Goal: Task Accomplishment & Management: Complete application form

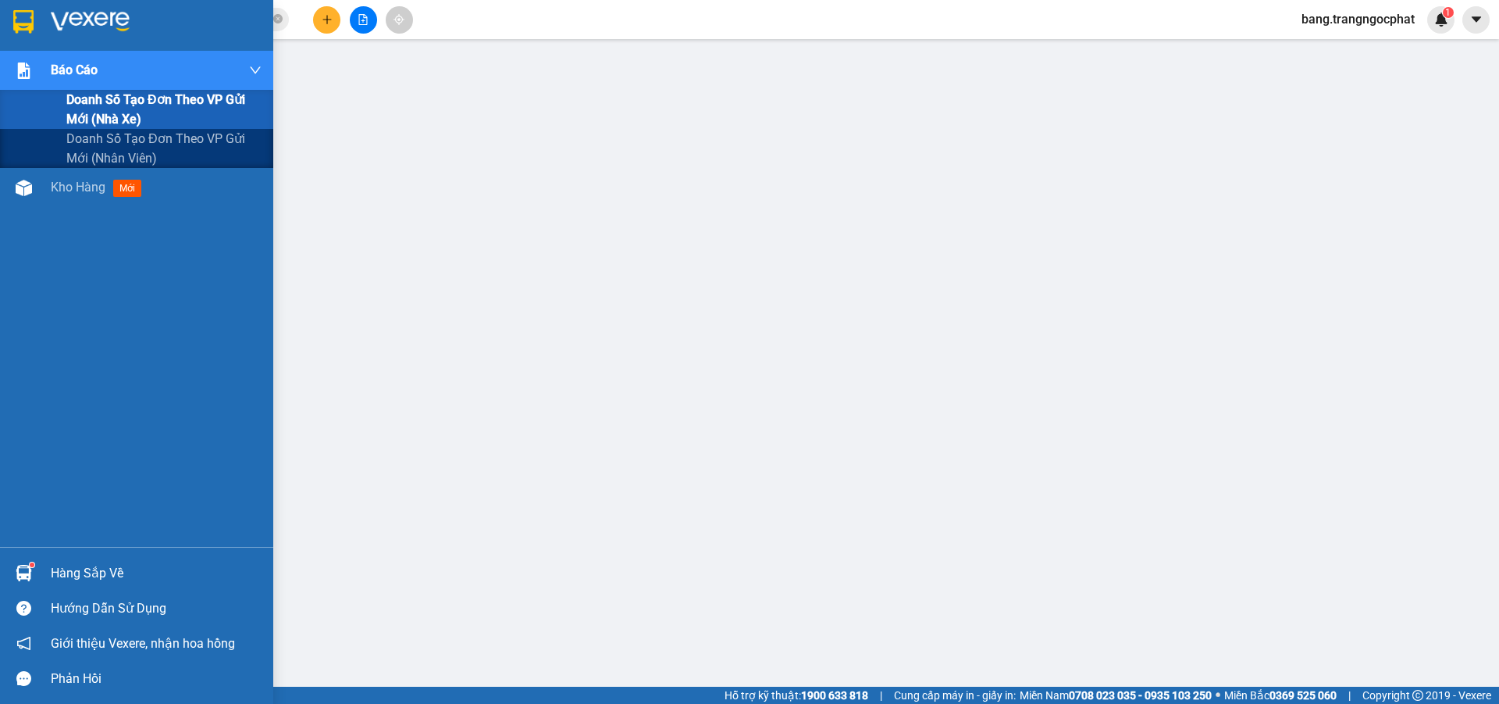
click at [77, 71] on span "Báo cáo" at bounding box center [74, 70] width 47 height 20
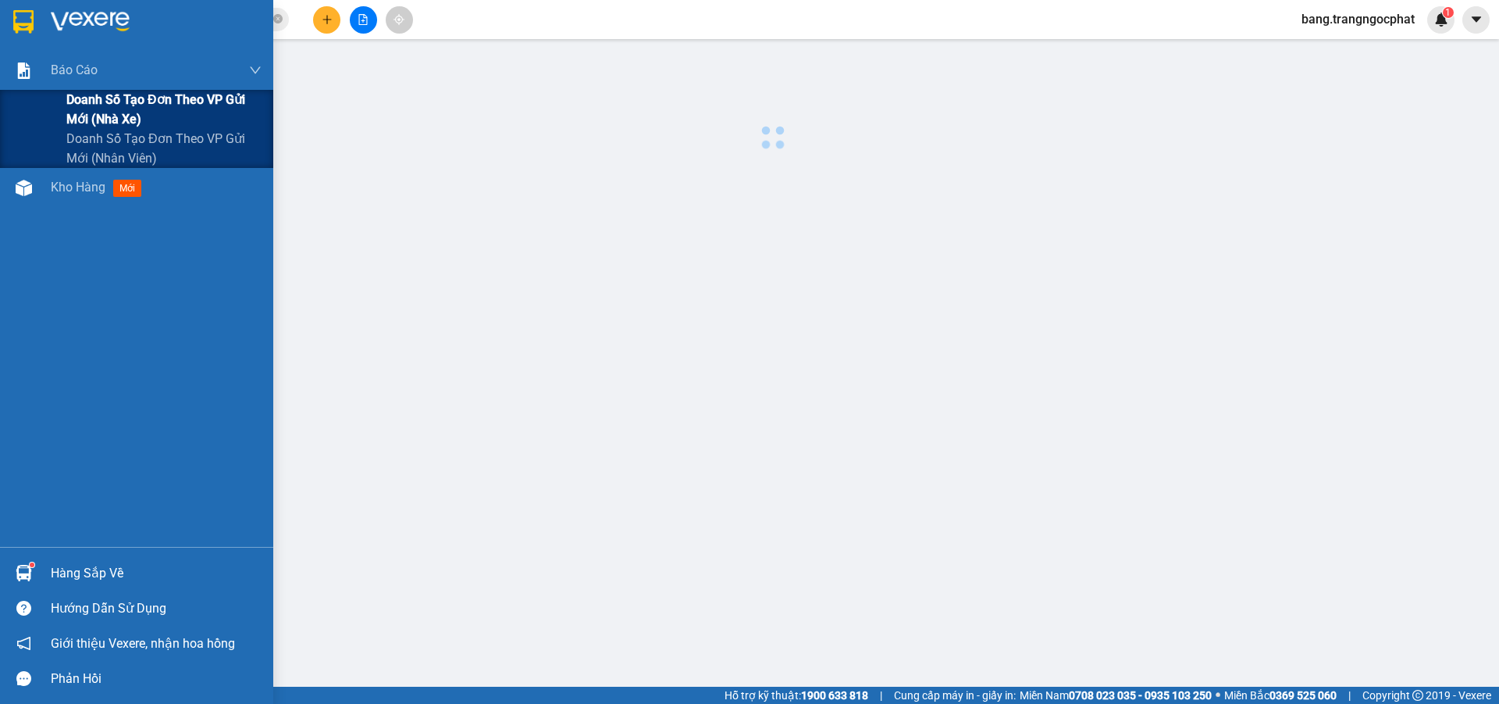
click at [99, 113] on span "Doanh số tạo đơn theo VP gửi mới (nhà xe)" at bounding box center [163, 109] width 195 height 39
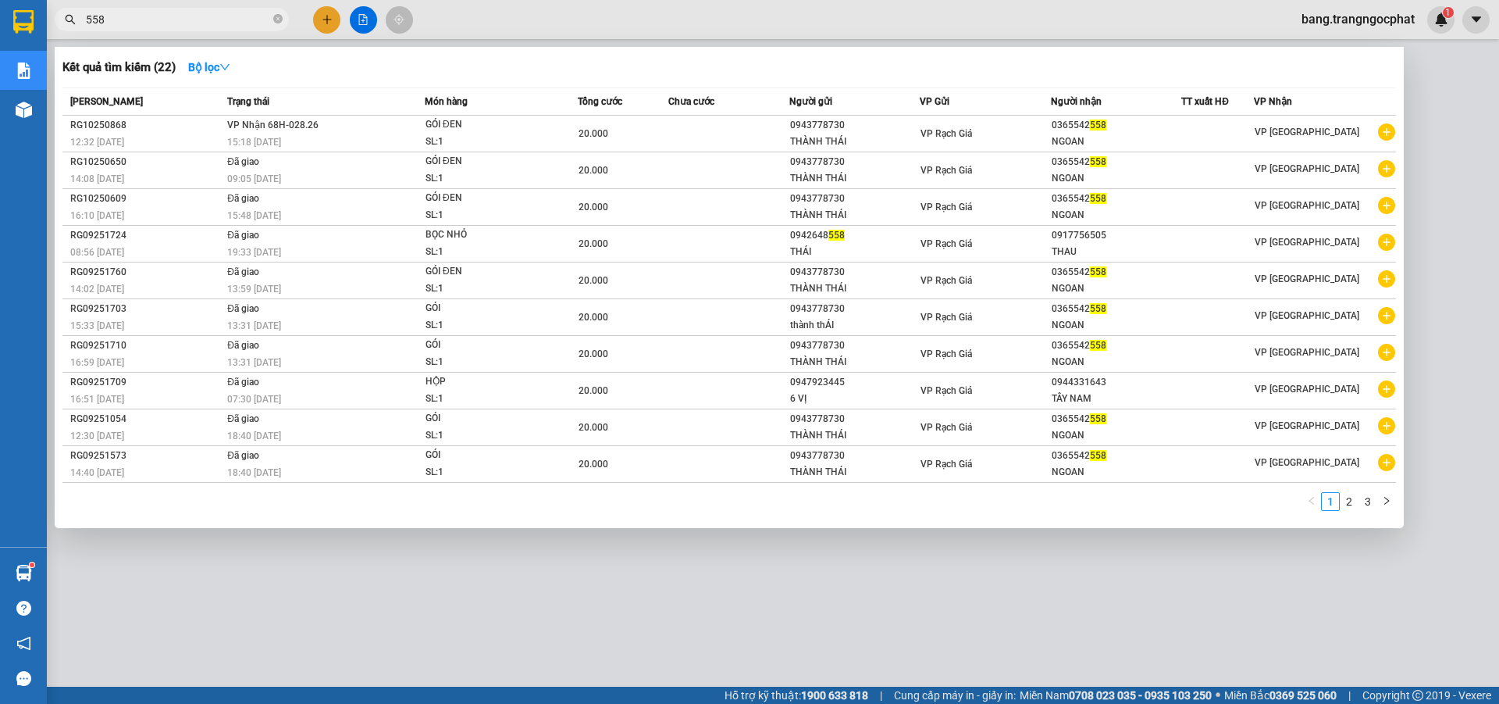
click at [119, 23] on input "558" at bounding box center [178, 19] width 184 height 17
type input "5"
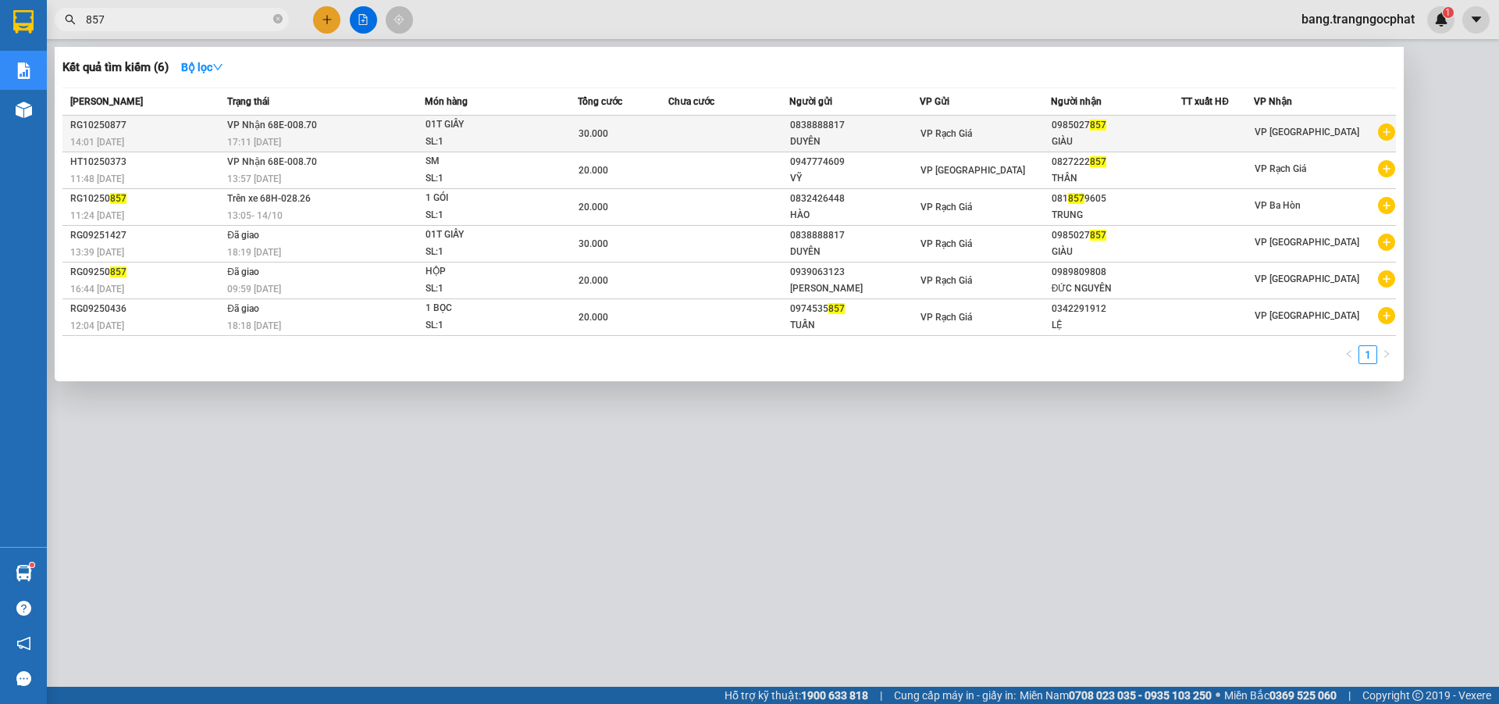
type input "857"
click at [569, 131] on span "01T GIẤY SL: 1" at bounding box center [502, 133] width 152 height 34
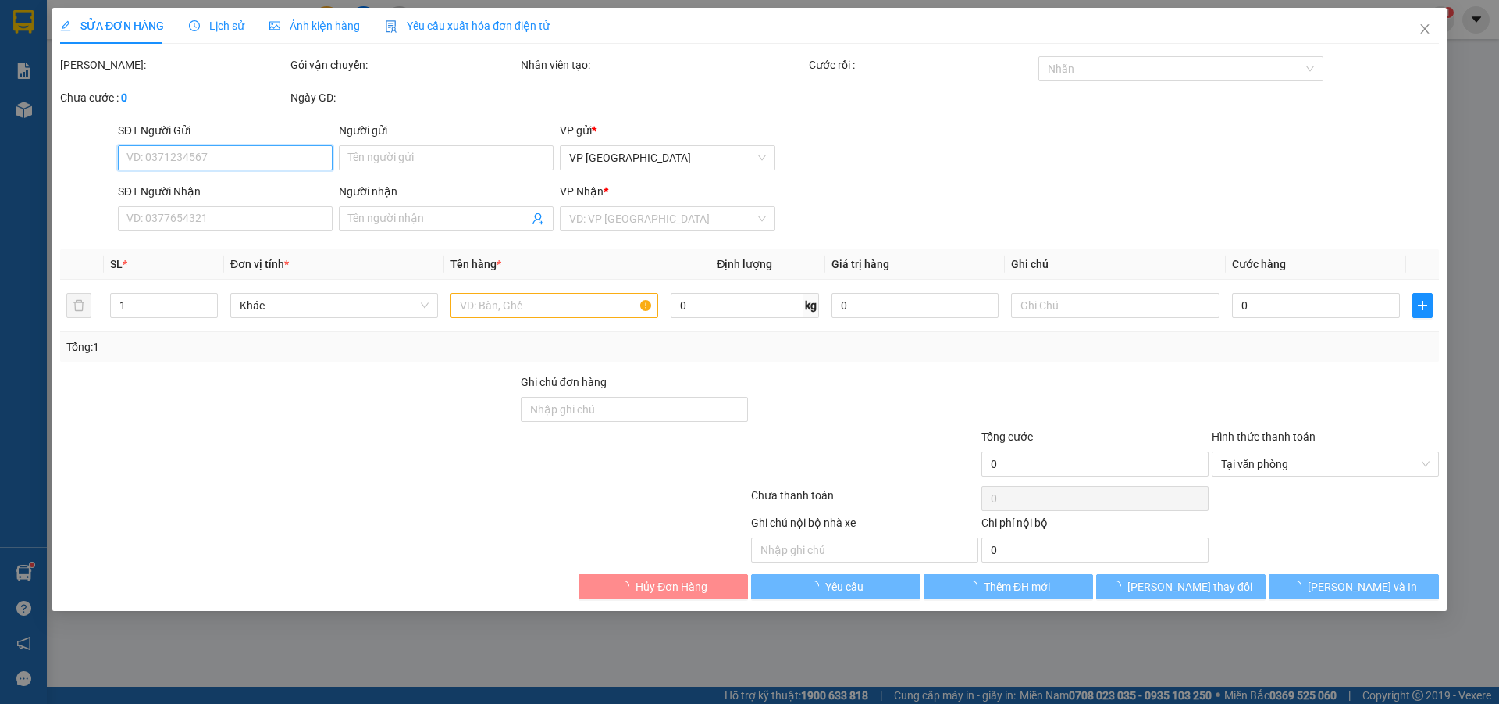
type input "0838888817"
type input "DUYÊN"
type input "0985027857"
type input "GIÀU"
type input "30.000"
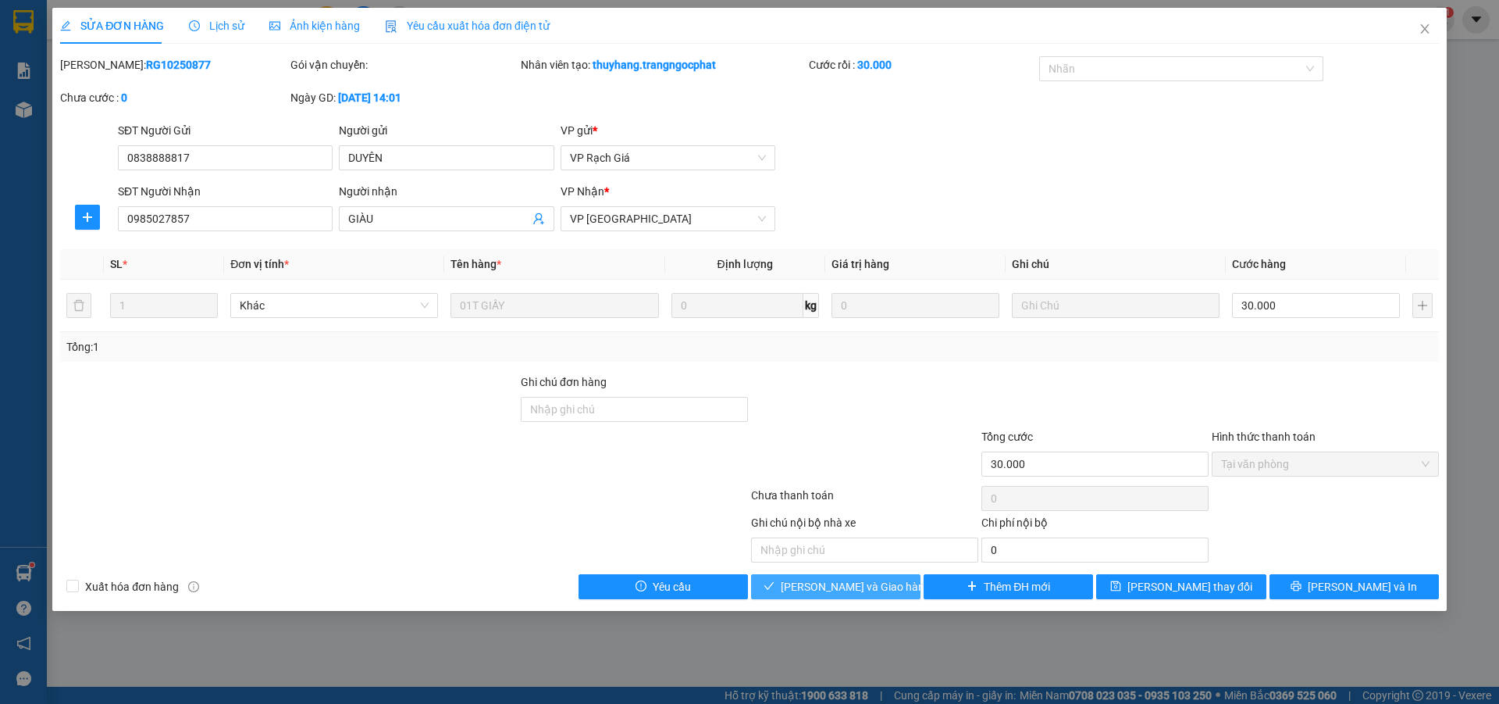
click at [862, 585] on span "[PERSON_NAME] và Giao hàng" at bounding box center [856, 586] width 150 height 17
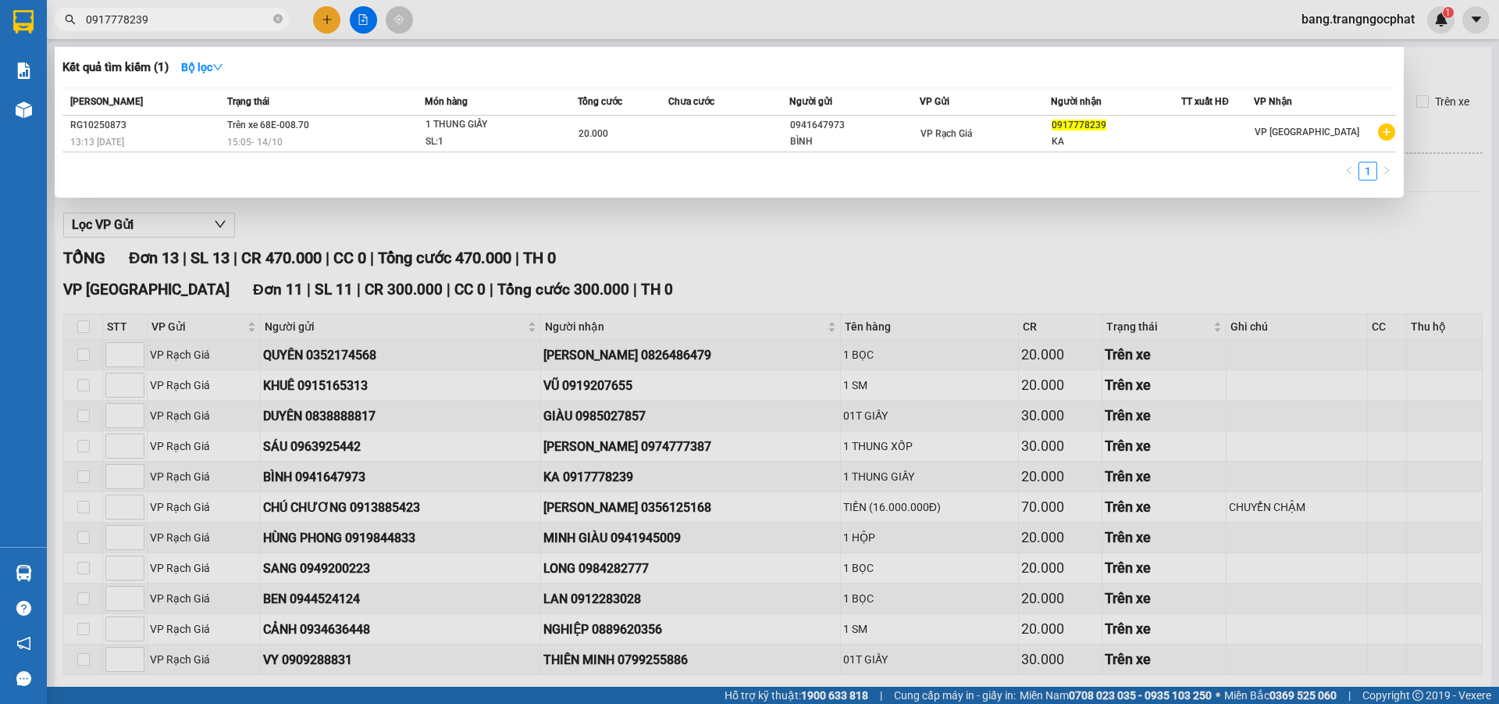
drag, startPoint x: 192, startPoint y: 23, endPoint x: 0, endPoint y: 116, distance: 213.8
click at [0, 110] on section "Kết quả tìm kiếm ( 1 ) Bộ lọc Mã ĐH Trạng thái Món hàng Tổng cước Chưa cước Ngư…" at bounding box center [749, 352] width 1499 height 704
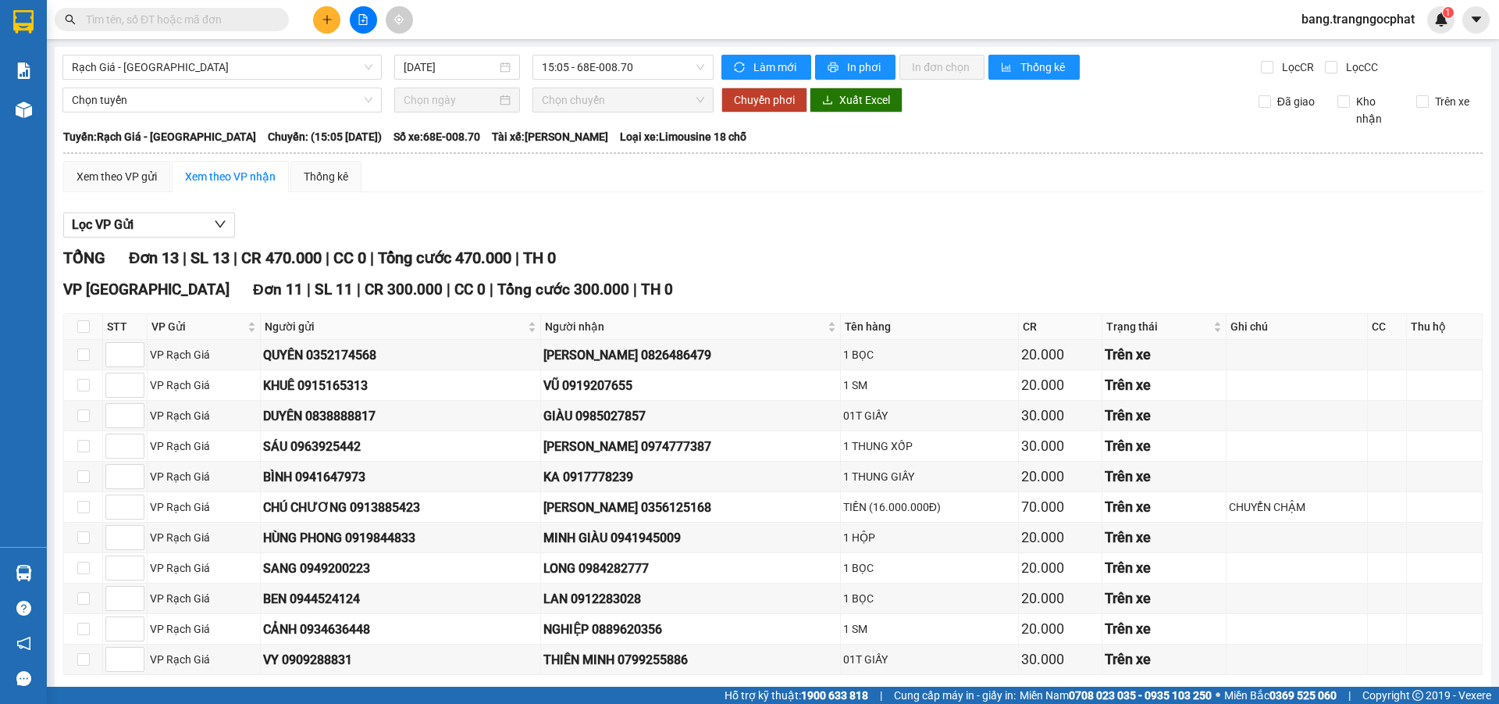
click at [166, 15] on input "text" at bounding box center [178, 19] width 184 height 17
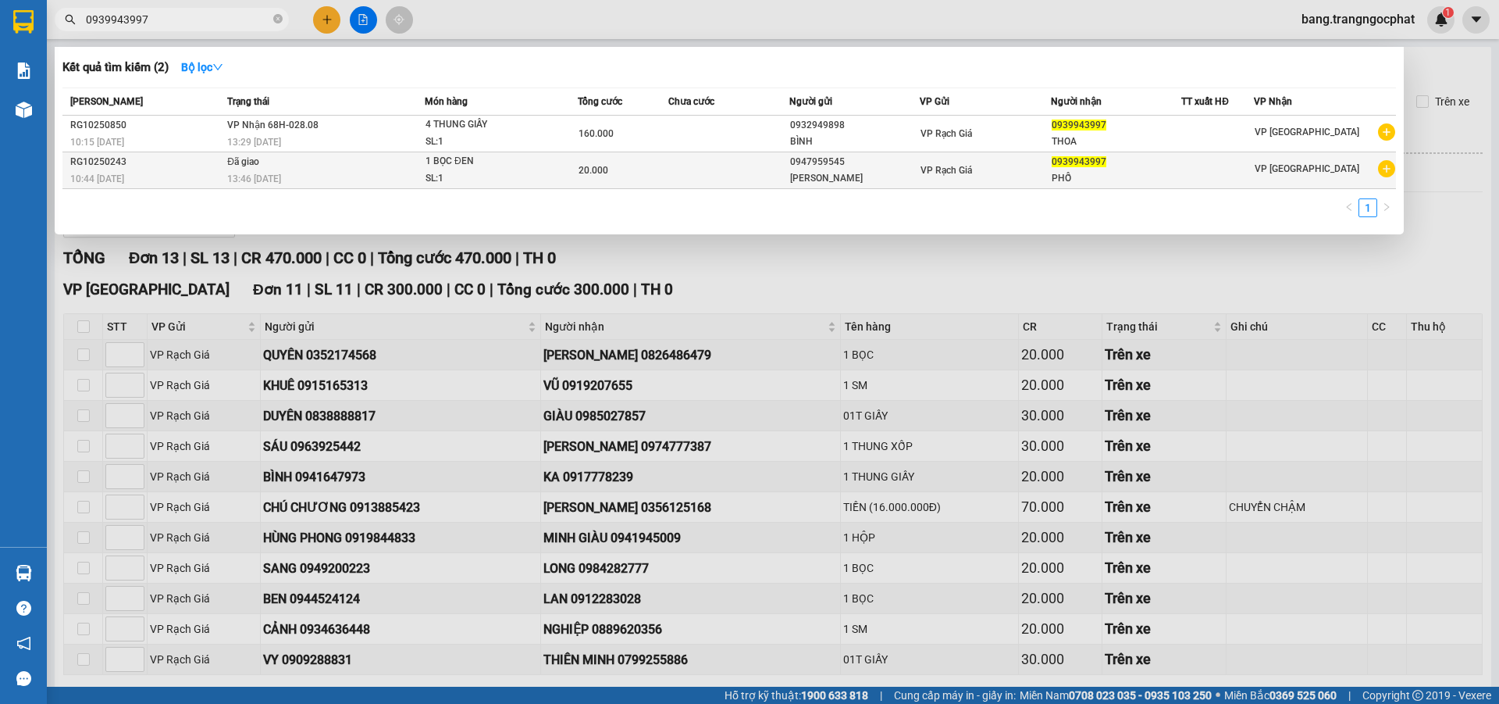
type input "0939943997"
click at [432, 152] on td "1 BỌC ĐEN SL: 1" at bounding box center [501, 170] width 153 height 37
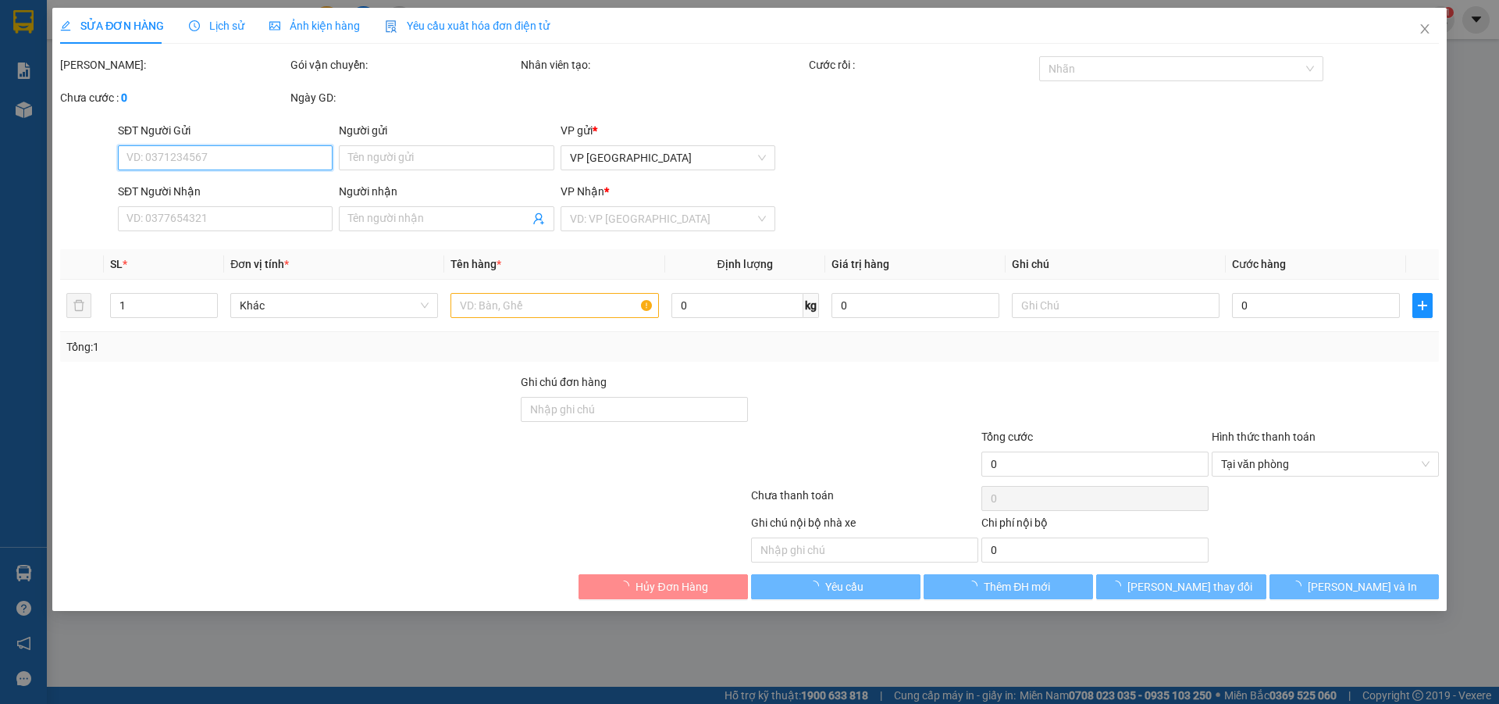
type input "0947959545"
type input "THANH NGUYỄN"
type input "0939943997"
type input "PHỐ"
type input "20.000"
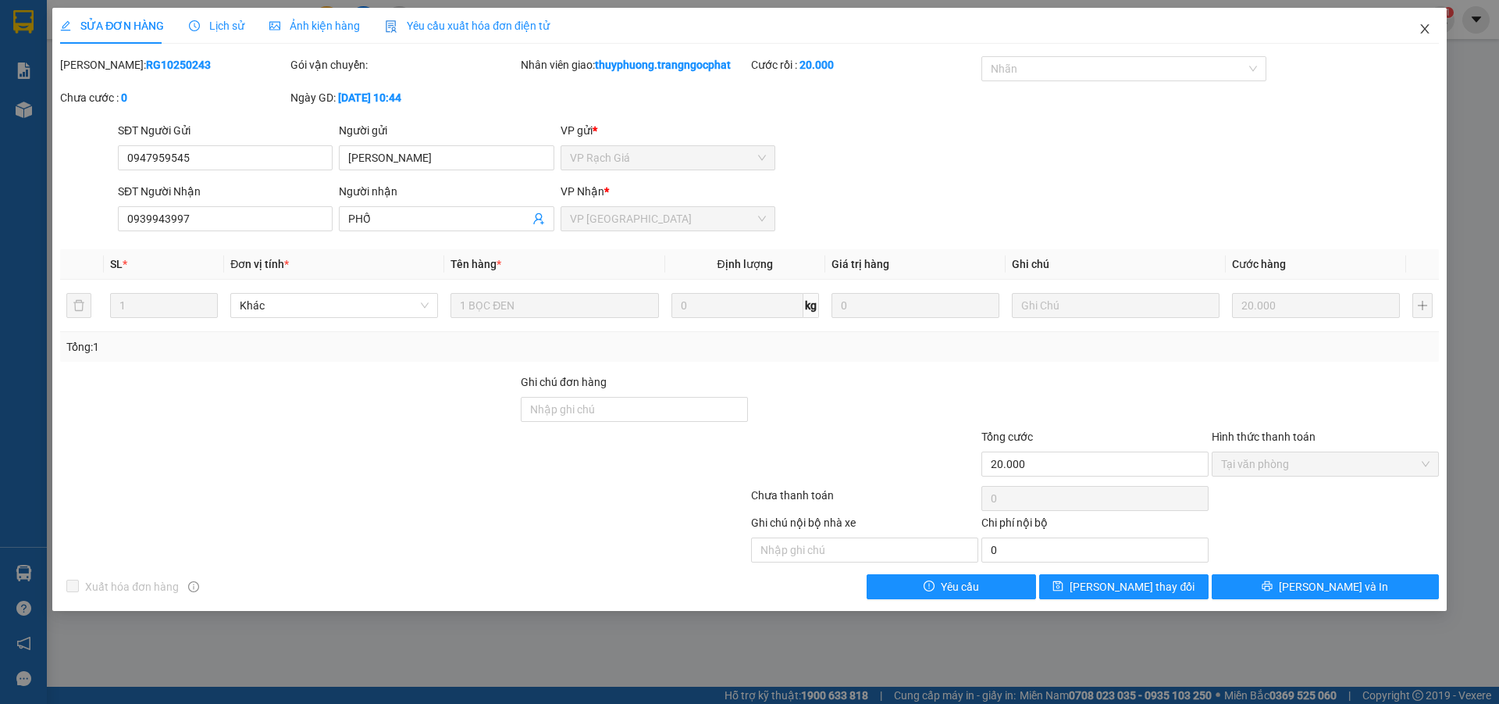
click at [1428, 30] on icon "close" at bounding box center [1425, 29] width 12 height 12
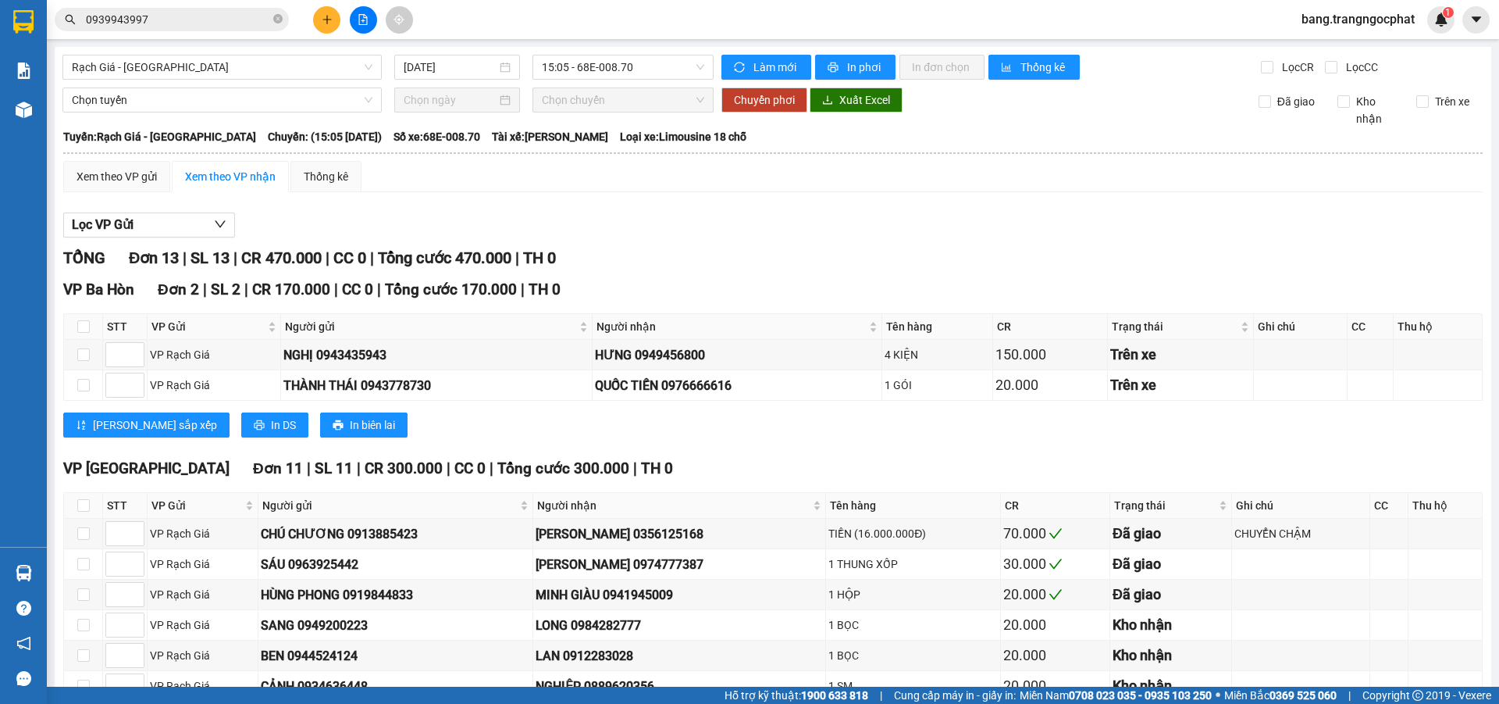
click at [1184, 230] on div "Lọc VP Gửi" at bounding box center [773, 225] width 1420 height 26
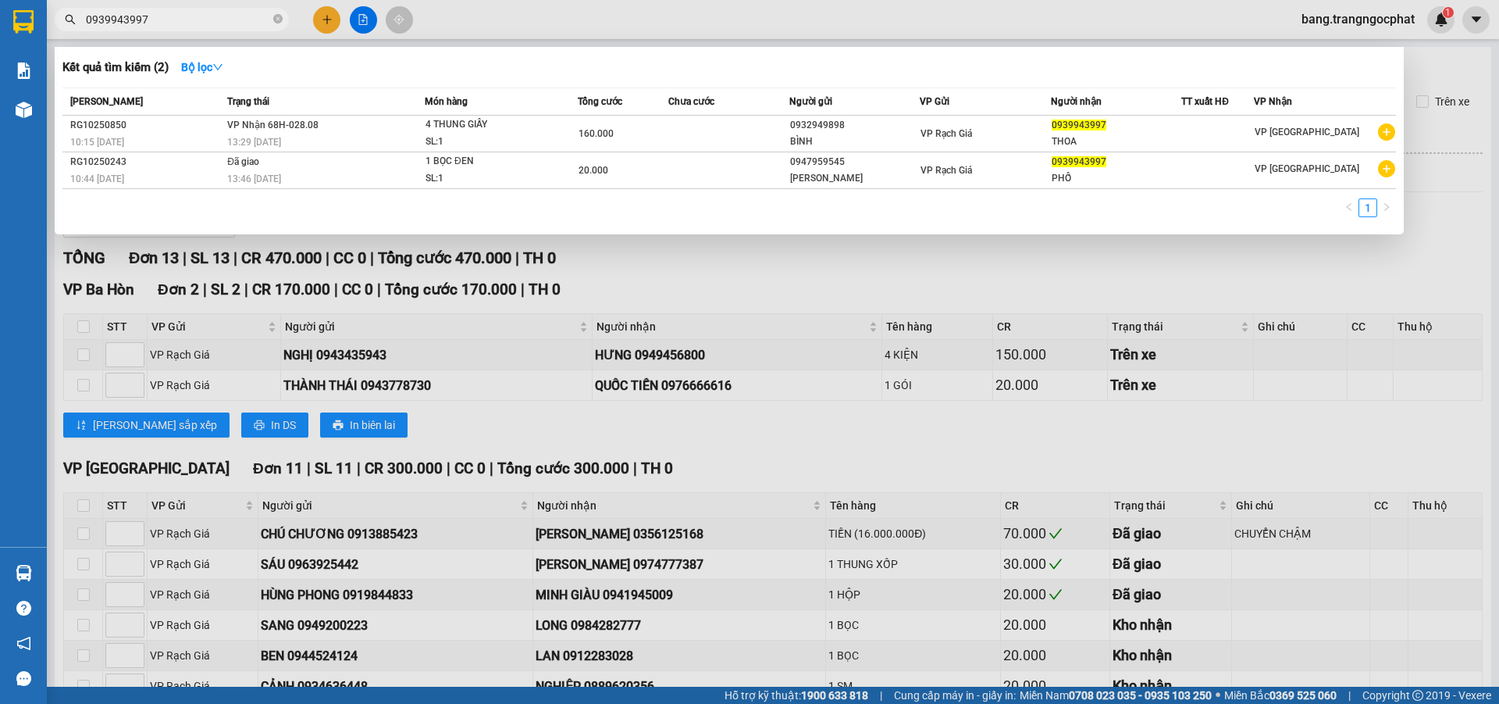
drag, startPoint x: 203, startPoint y: 16, endPoint x: 0, endPoint y: 87, distance: 214.9
click at [0, 87] on section "Kết quả tìm kiếm ( 2 ) Bộ lọc Mã ĐH Trạng thái Món hàng Tổng cước Chưa cước Ngư…" at bounding box center [749, 352] width 1499 height 704
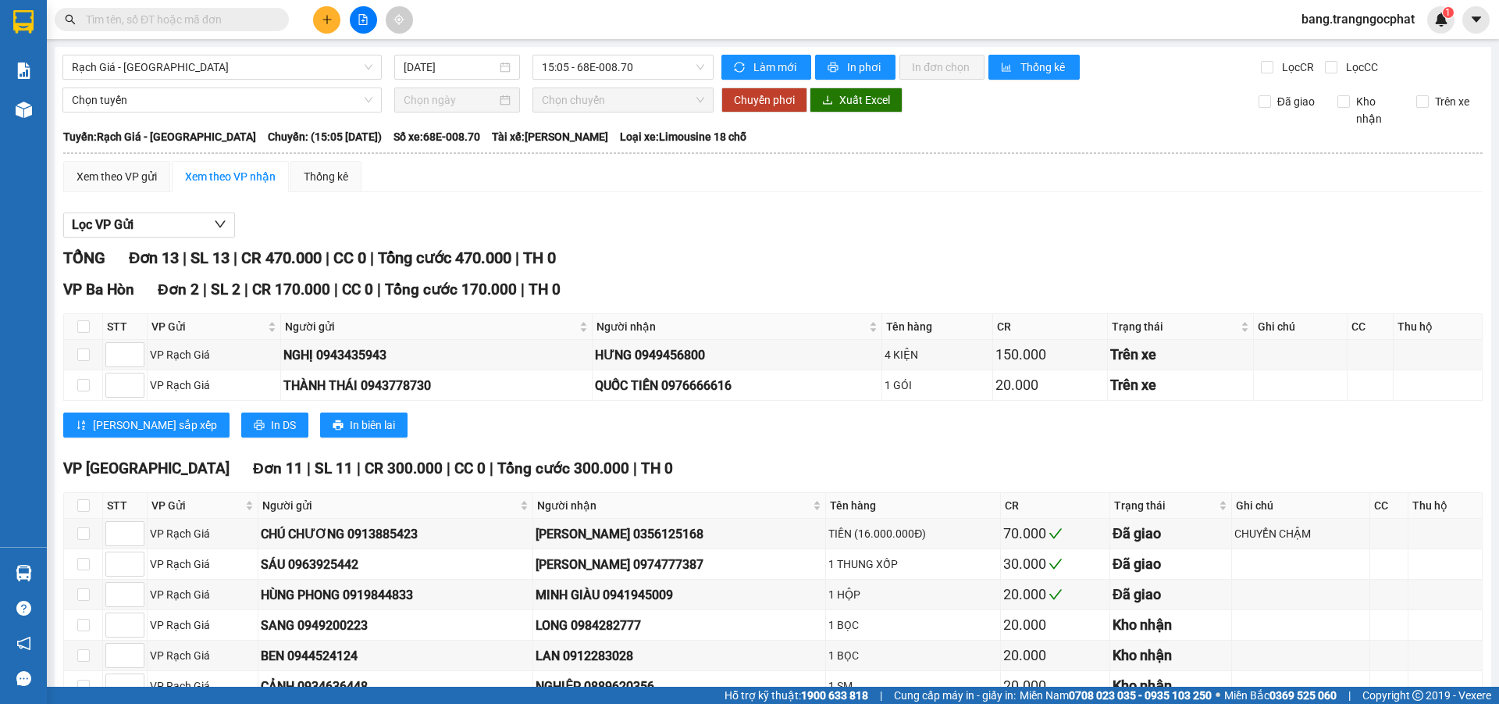
click at [159, 23] on input "text" at bounding box center [178, 19] width 184 height 17
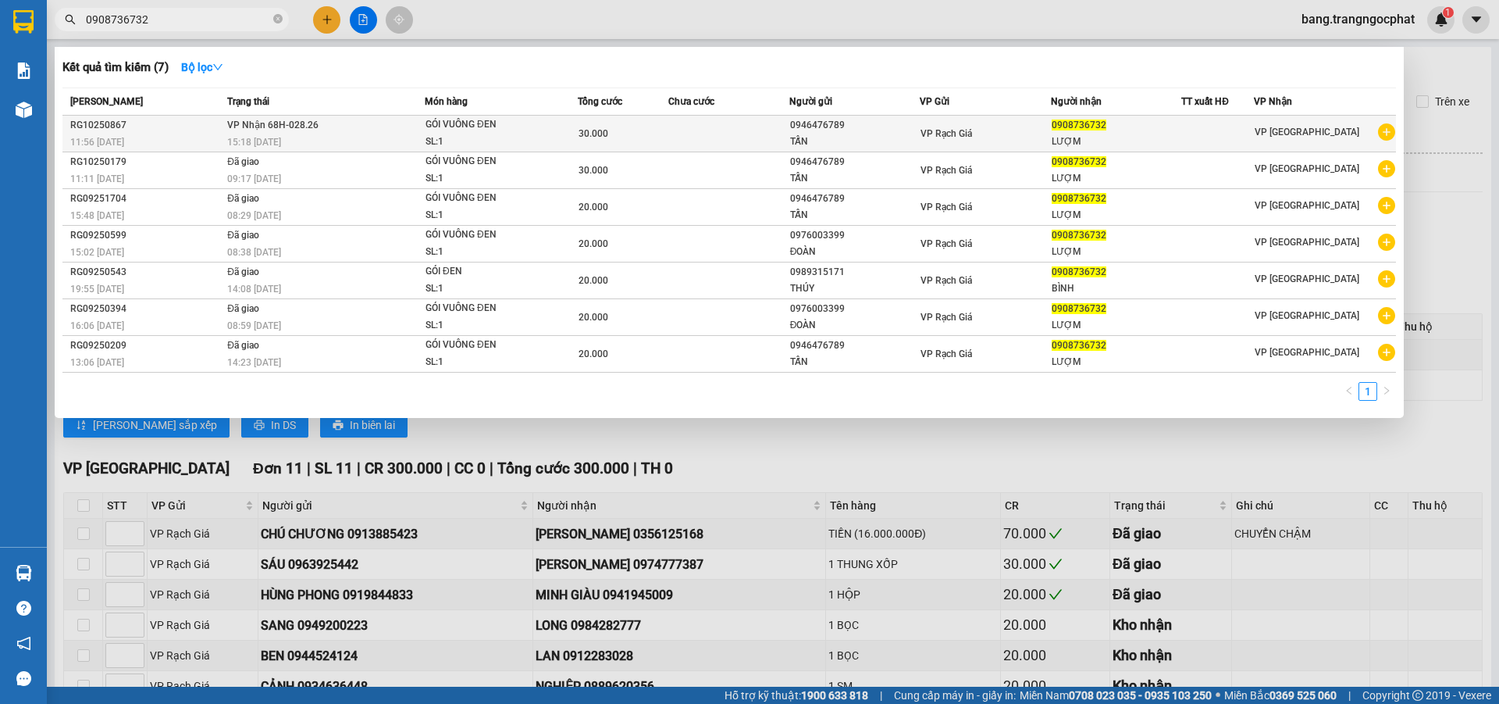
type input "0908736732"
click at [587, 136] on span "30.000" at bounding box center [594, 133] width 30 height 11
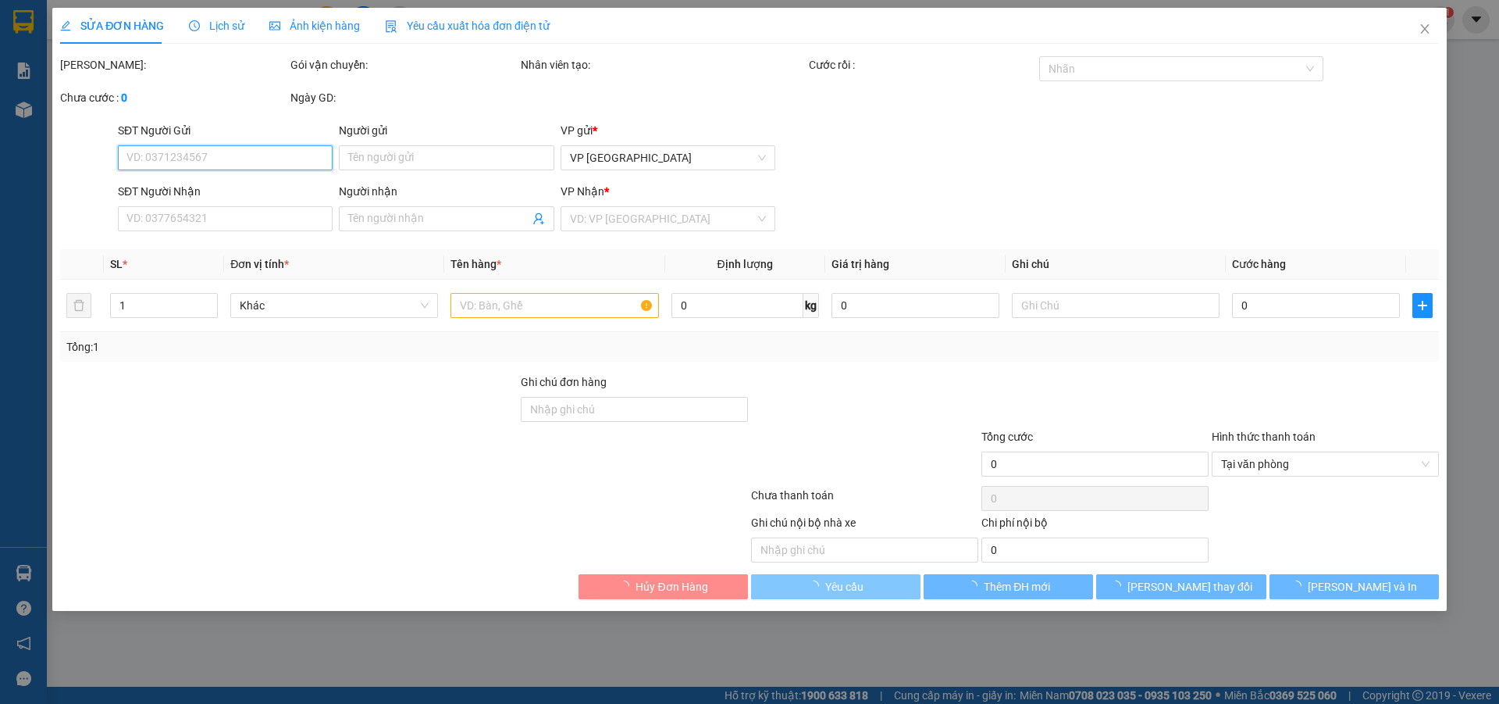
type input "0946476789"
type input "TẤN"
type input "0908736732"
type input "LƯỢM"
type input "30.000"
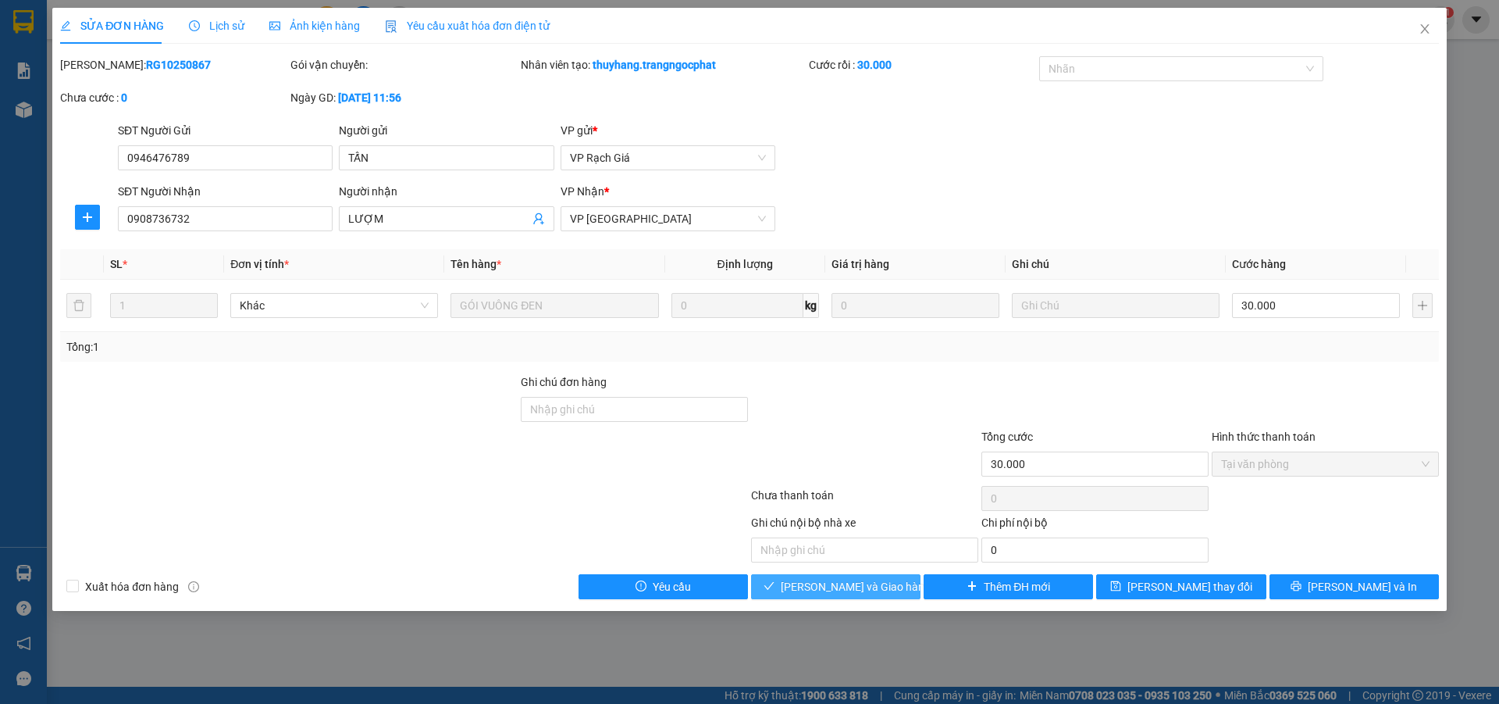
click at [808, 583] on span "[PERSON_NAME] và Giao hàng" at bounding box center [856, 586] width 150 height 17
drag, startPoint x: 808, startPoint y: 583, endPoint x: 815, endPoint y: 570, distance: 15.0
click at [811, 579] on span "[PERSON_NAME] và Giao hàng" at bounding box center [856, 586] width 150 height 17
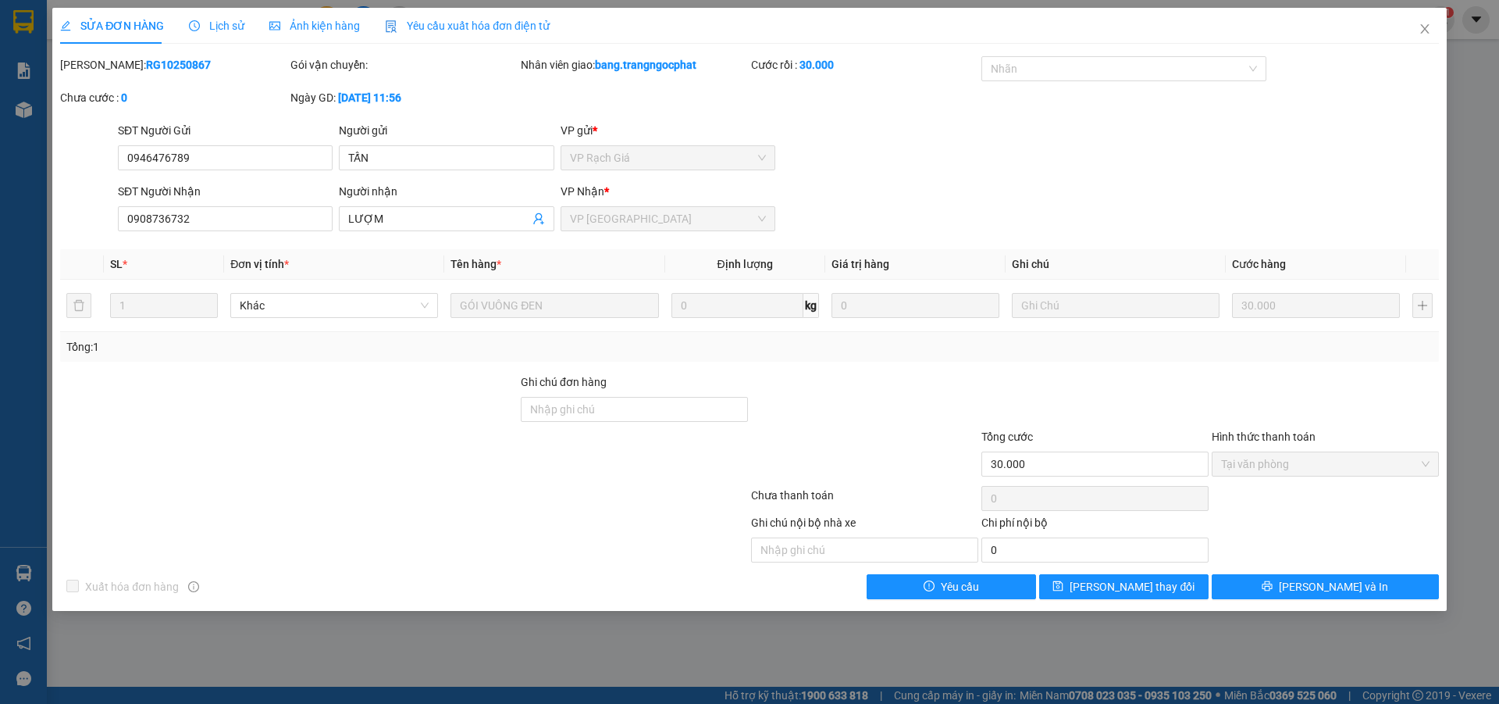
drag, startPoint x: 1159, startPoint y: 159, endPoint x: 1181, endPoint y: 145, distance: 25.6
click at [1174, 148] on div "SĐT Người Gửi 0946476789 Người gửi TẤN VP gửi * VP Rạch Giá" at bounding box center [779, 149] width 1328 height 55
click at [1423, 30] on icon "close" at bounding box center [1425, 29] width 12 height 12
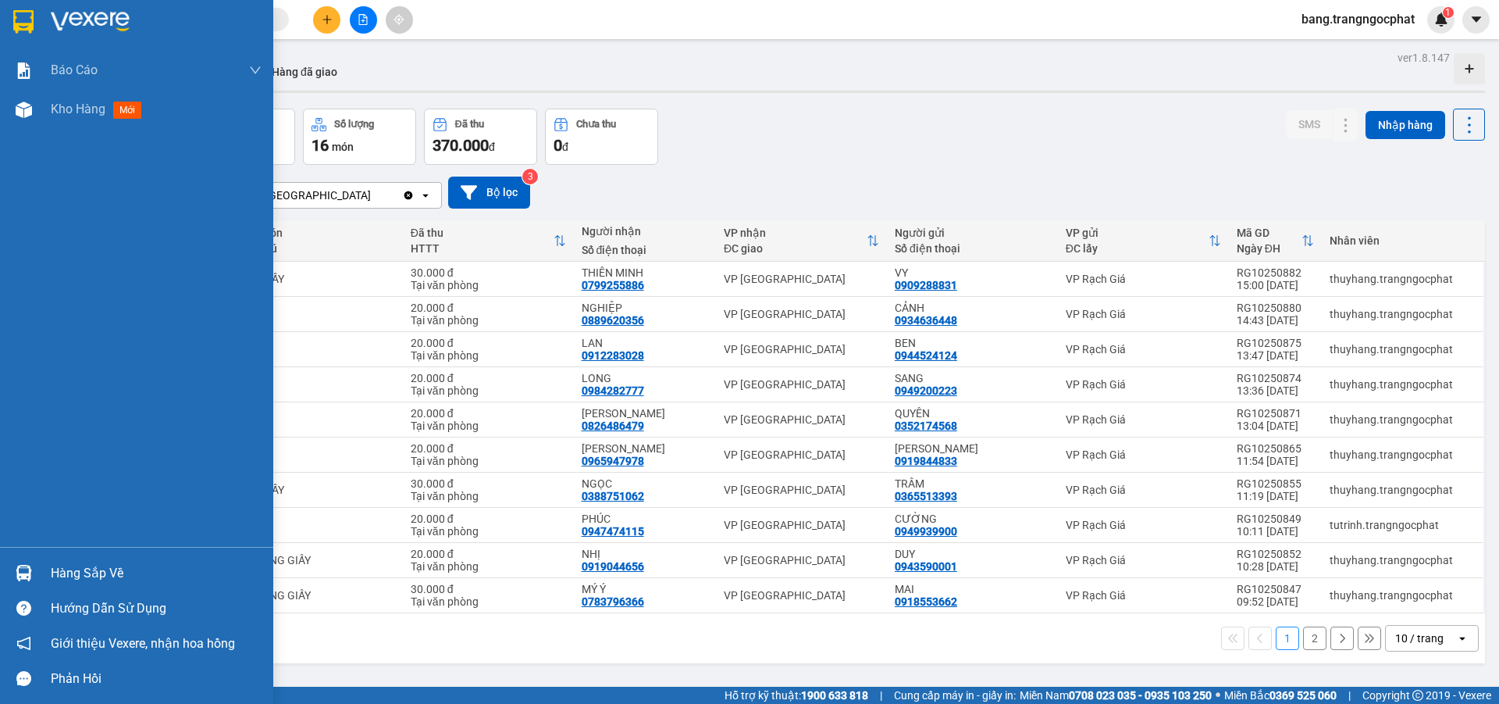
click at [118, 570] on div "Hàng sắp về" at bounding box center [156, 573] width 211 height 23
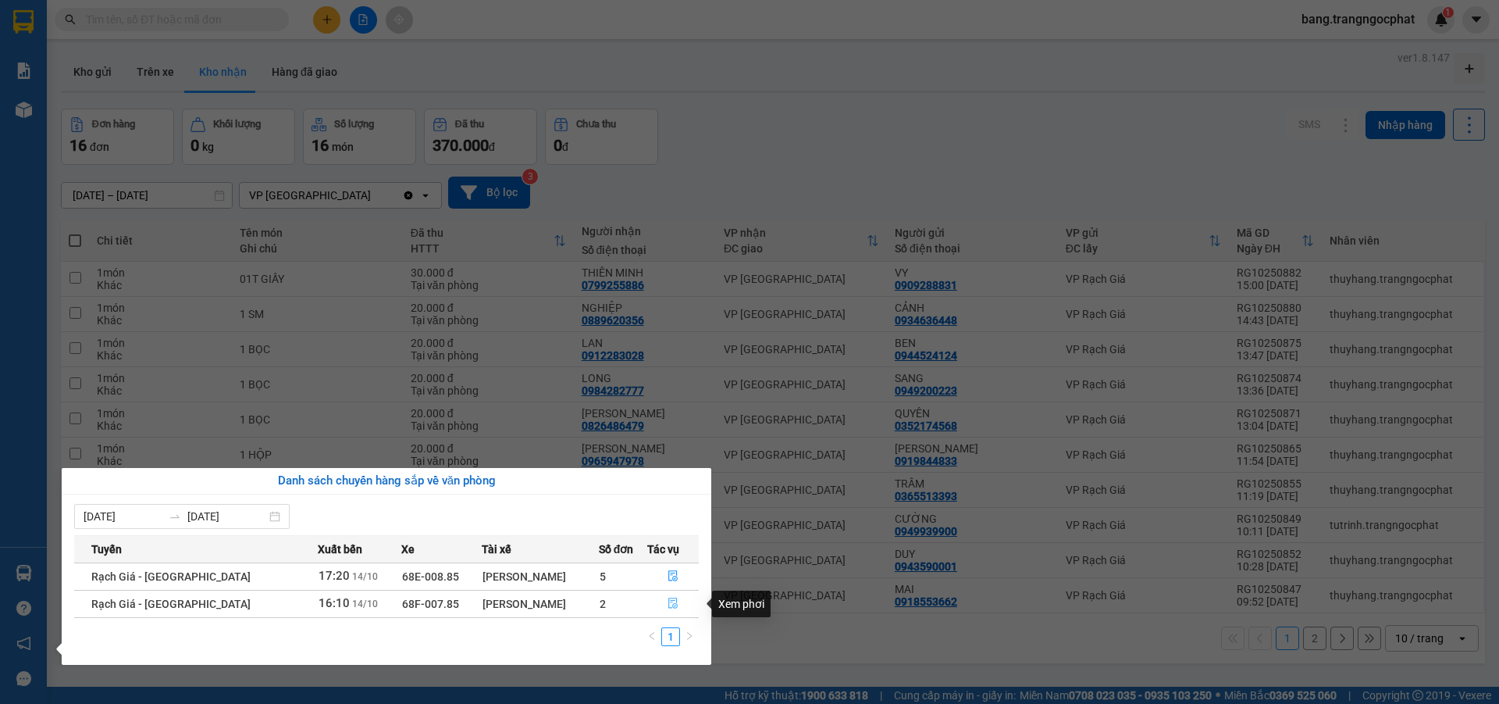
click at [662, 602] on button "button" at bounding box center [673, 603] width 50 height 25
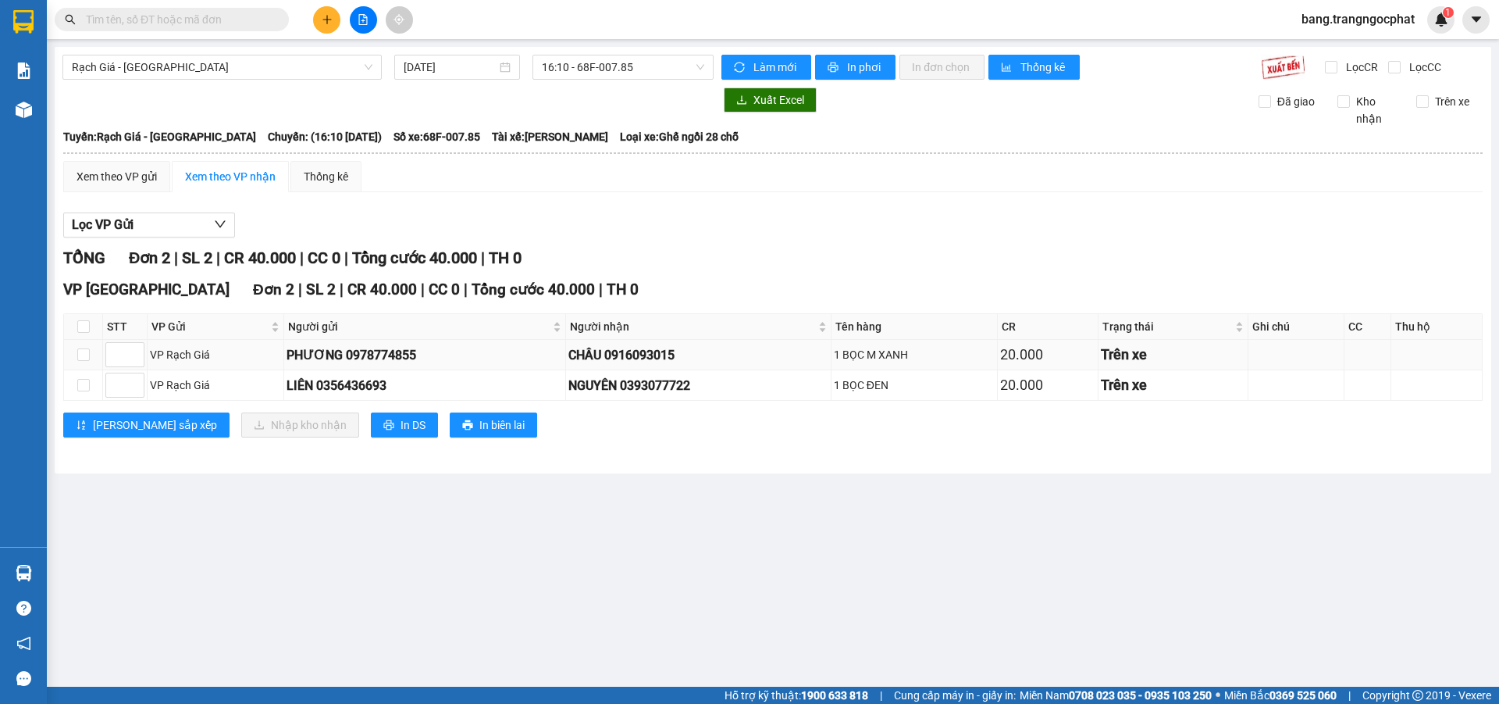
click at [656, 354] on div "CHÂU 0916093015" at bounding box center [699, 355] width 260 height 20
copy div "0916093015"
click at [686, 387] on div "NGUYÊN 0393077722" at bounding box center [699, 386] width 260 height 20
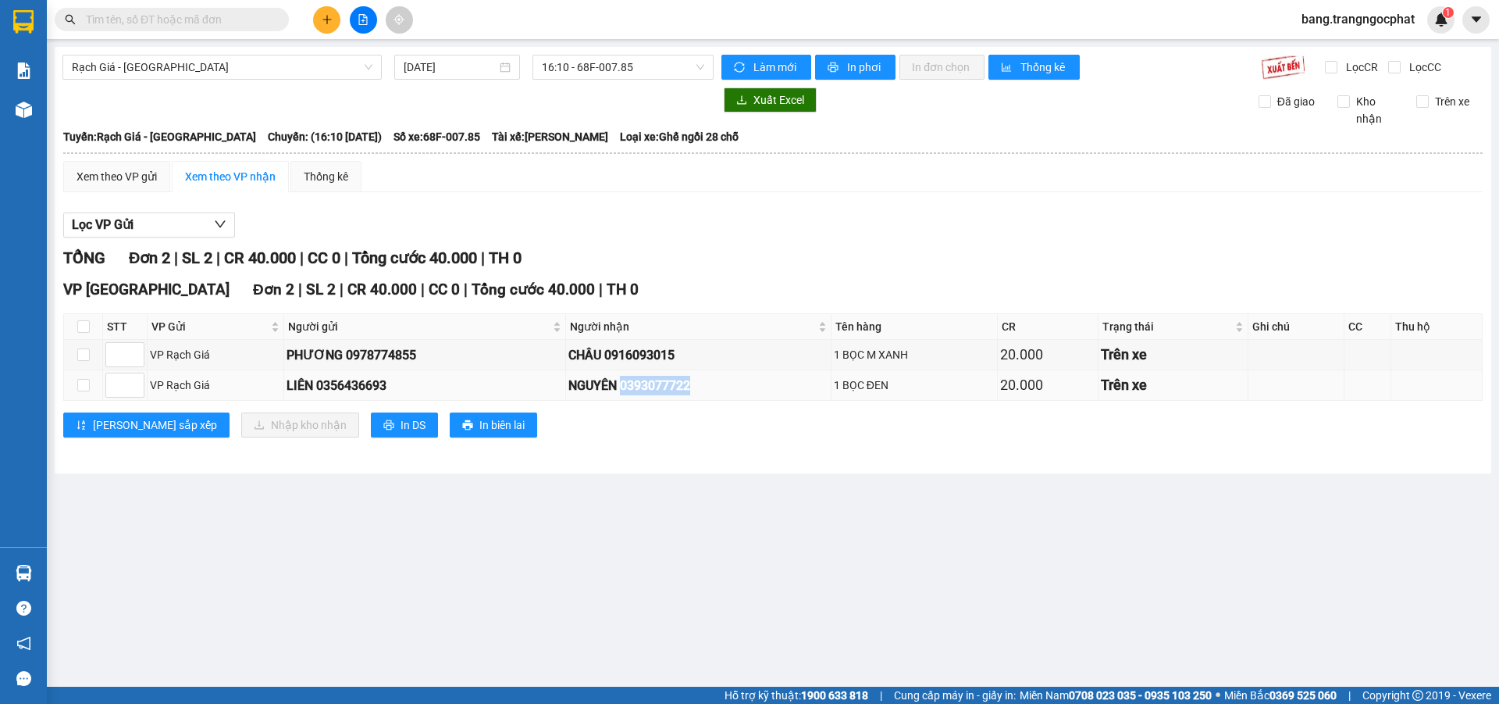
copy div "0393077722"
click at [84, 322] on input "checkbox" at bounding box center [83, 326] width 12 height 12
checkbox input "true"
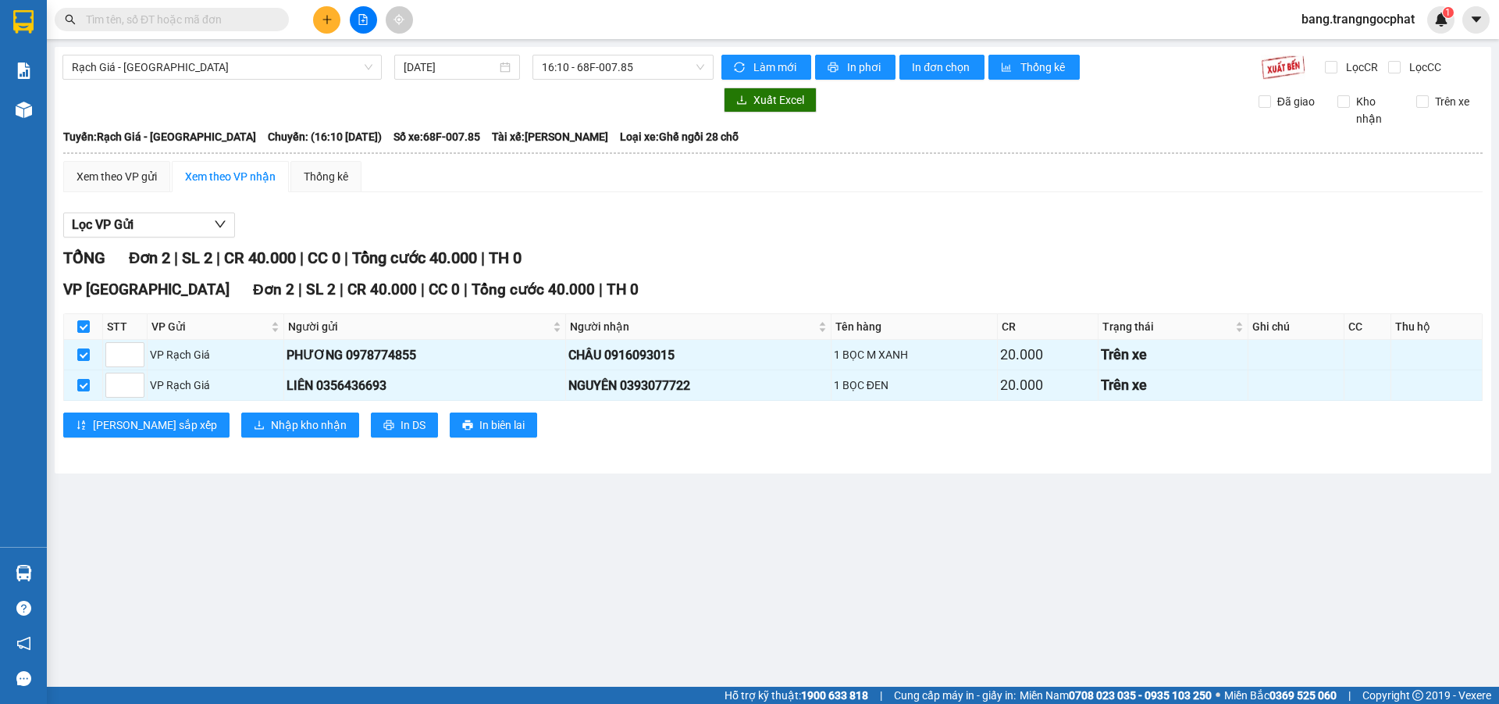
click at [223, 412] on div "VP [GEOGRAPHIC_DATA] 2 | SL 2 | CR 40.000 | CC 0 | Tổng cước 40.000 | TH 0 STT …" at bounding box center [773, 363] width 1420 height 171
click at [271, 422] on span "Nhập kho nhận" at bounding box center [309, 424] width 76 height 17
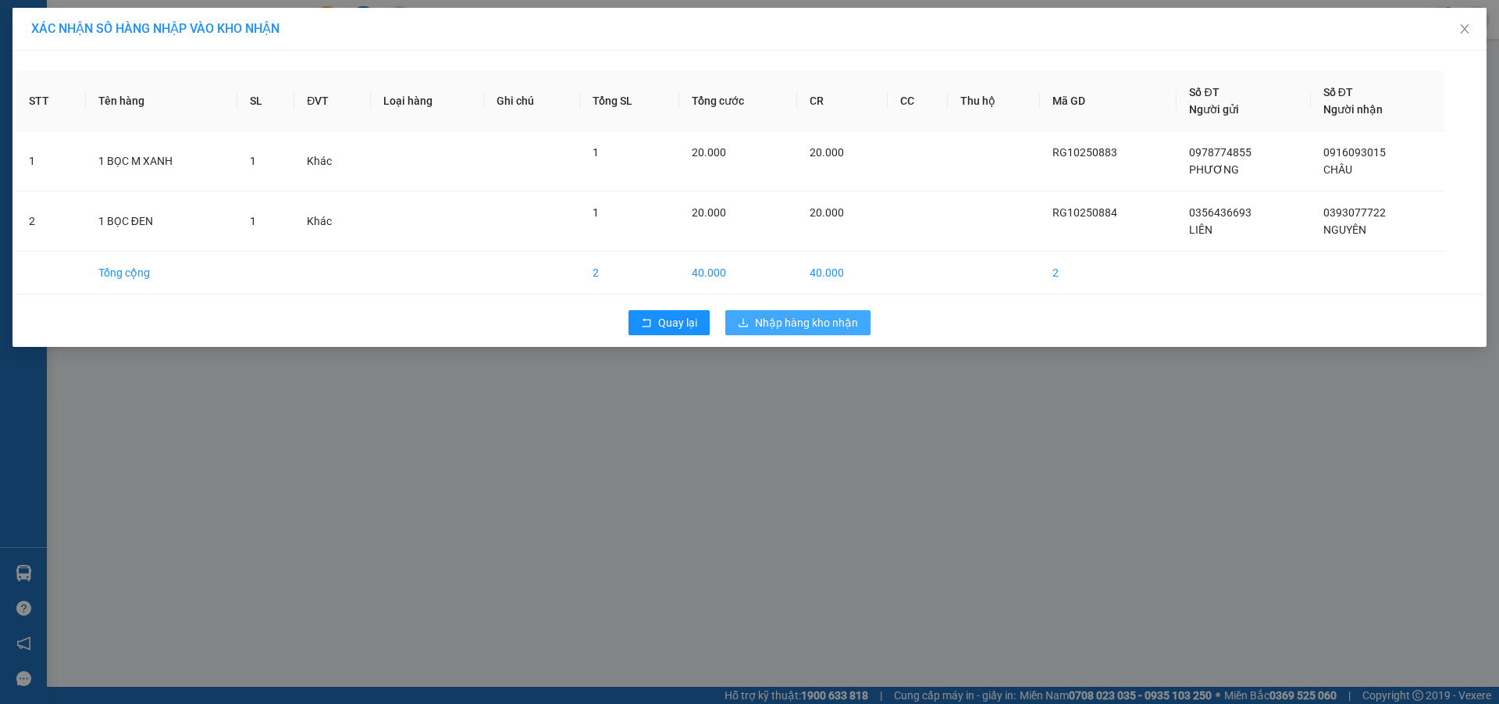
click at [820, 328] on span "Nhập hàng kho nhận" at bounding box center [806, 322] width 103 height 17
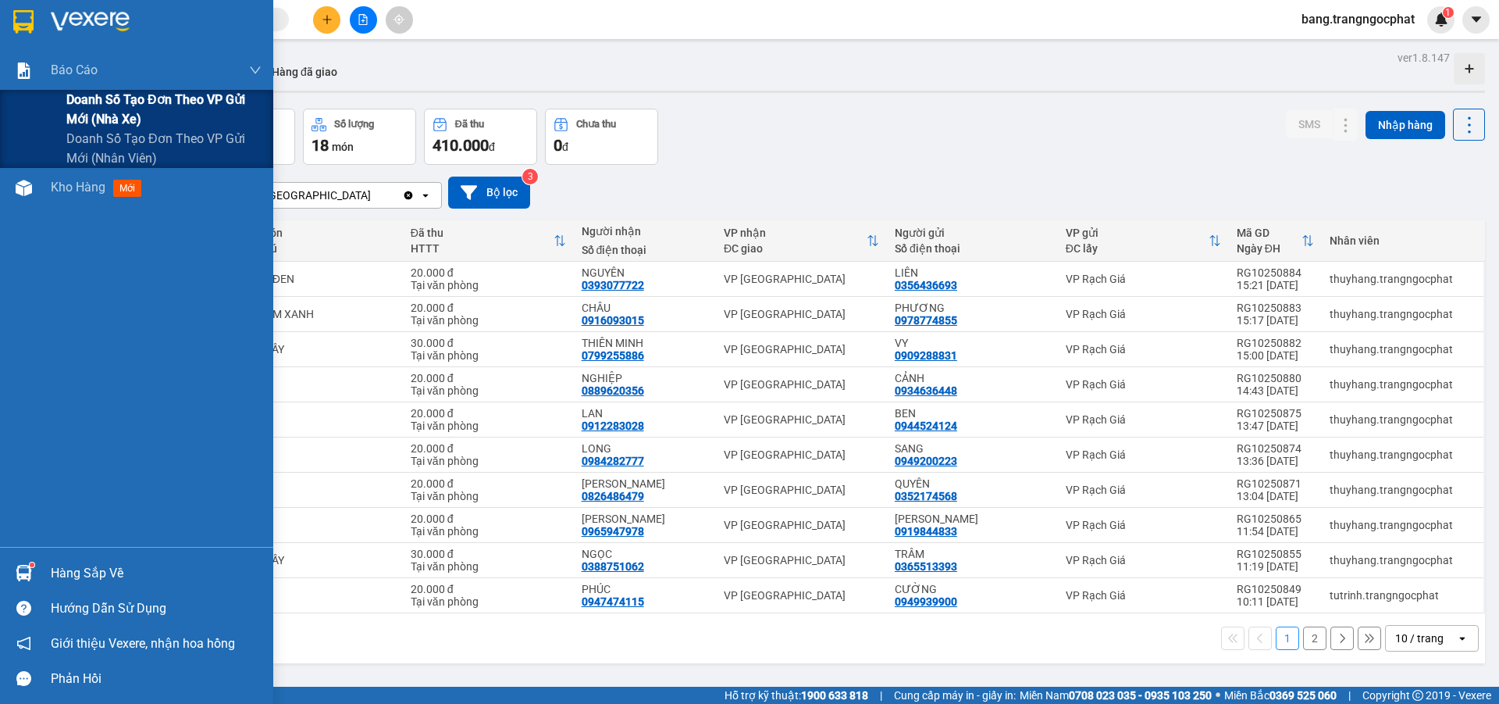
click at [121, 115] on span "Doanh số tạo đơn theo VP gửi mới (nhà xe)" at bounding box center [163, 109] width 195 height 39
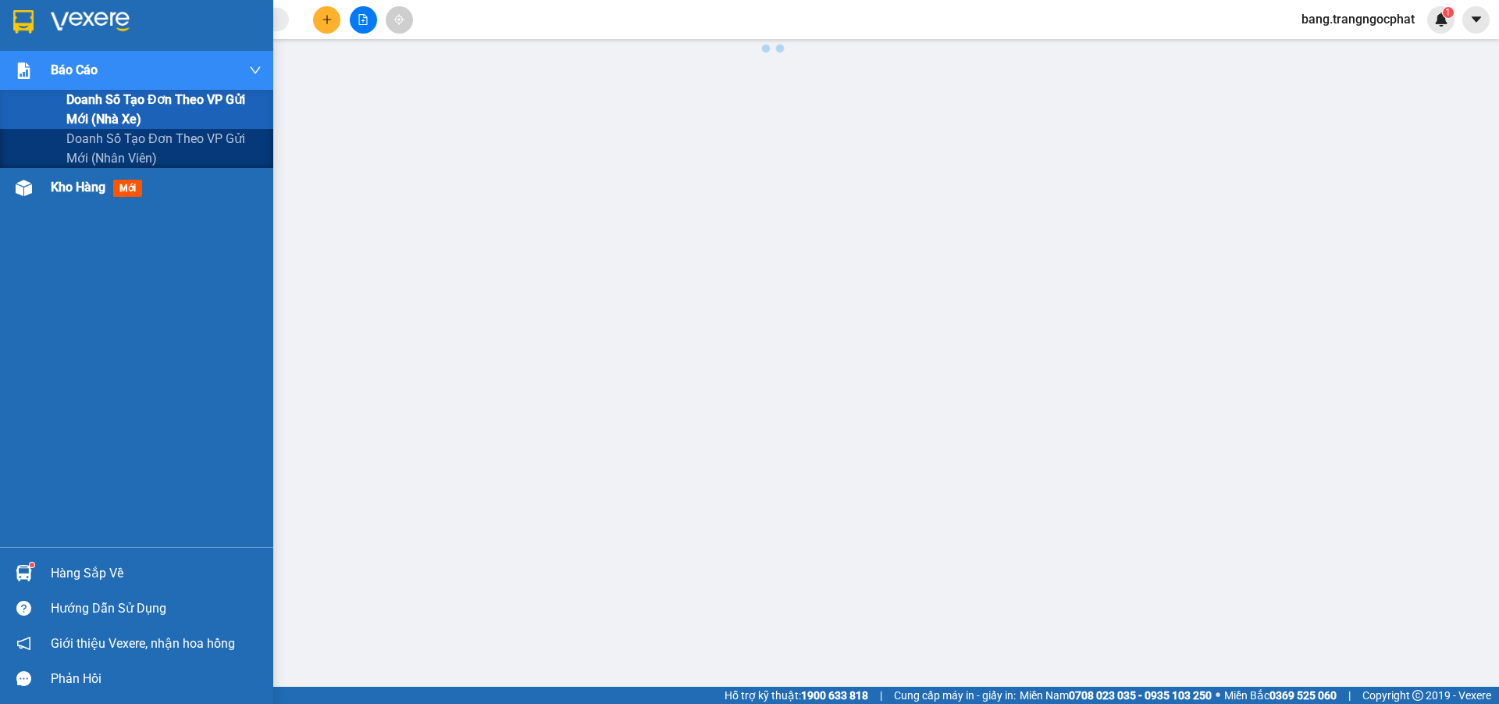
scroll to position [71, 0]
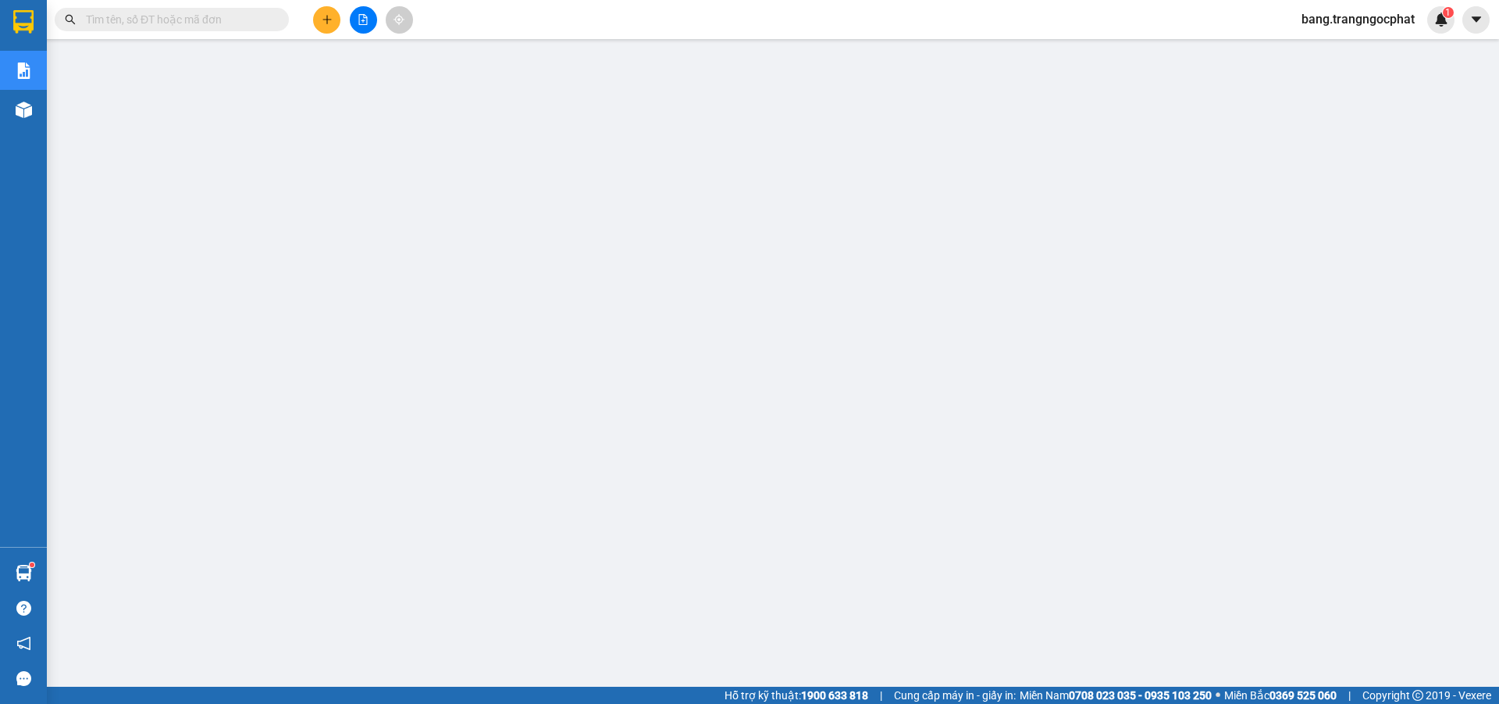
click at [117, 15] on input "text" at bounding box center [178, 19] width 184 height 17
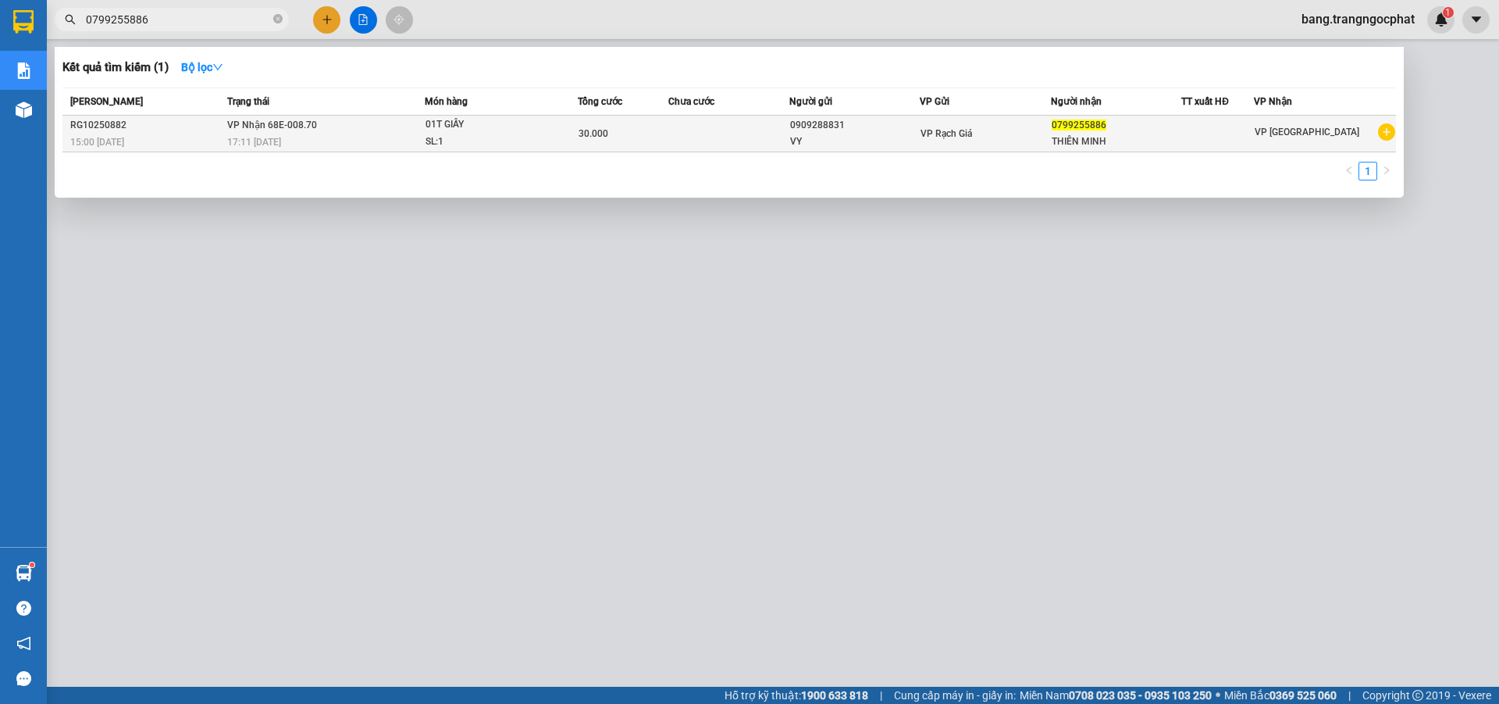
type input "0799255886"
click at [537, 121] on div "01T GIẤY" at bounding box center [484, 124] width 117 height 17
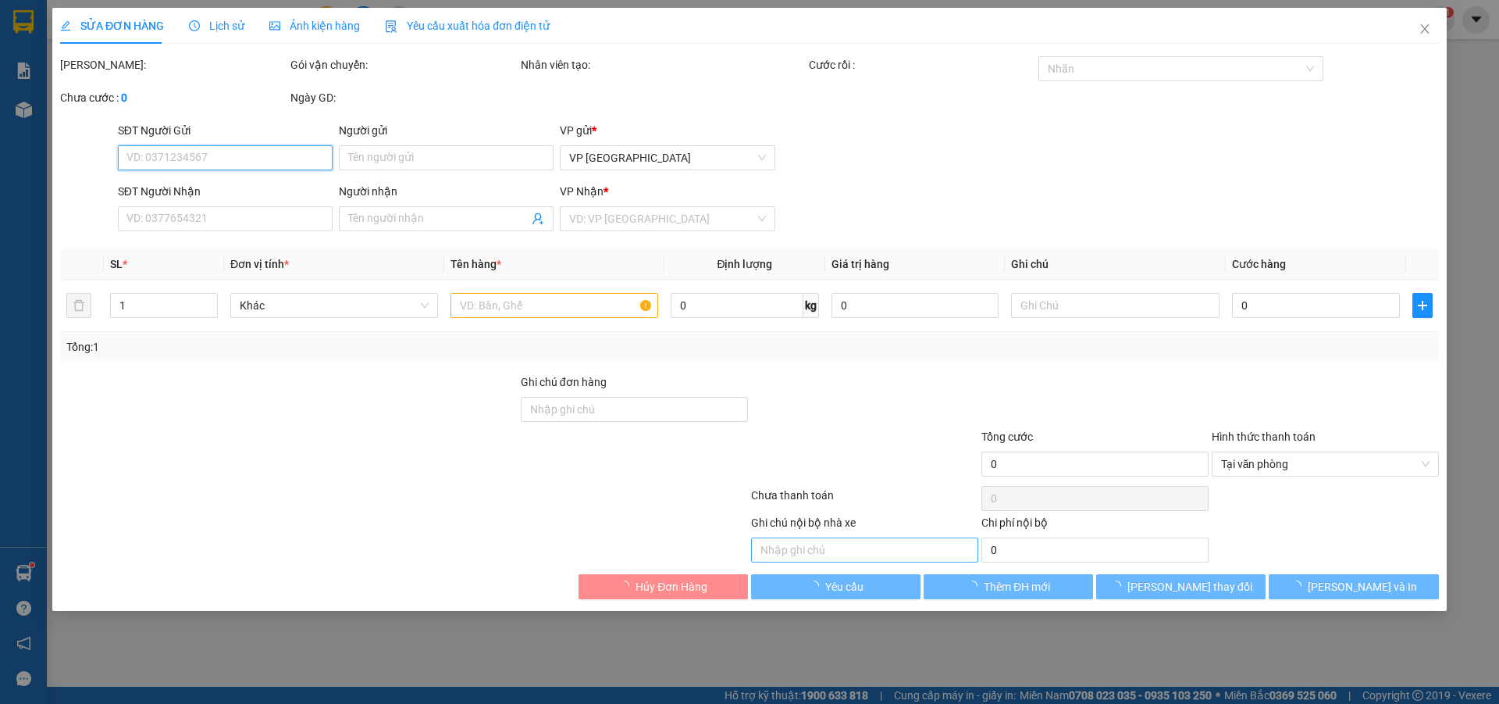
type input "0909288831"
type input "VY"
type input "0799255886"
type input "THIÊN MINH"
type input "30.000"
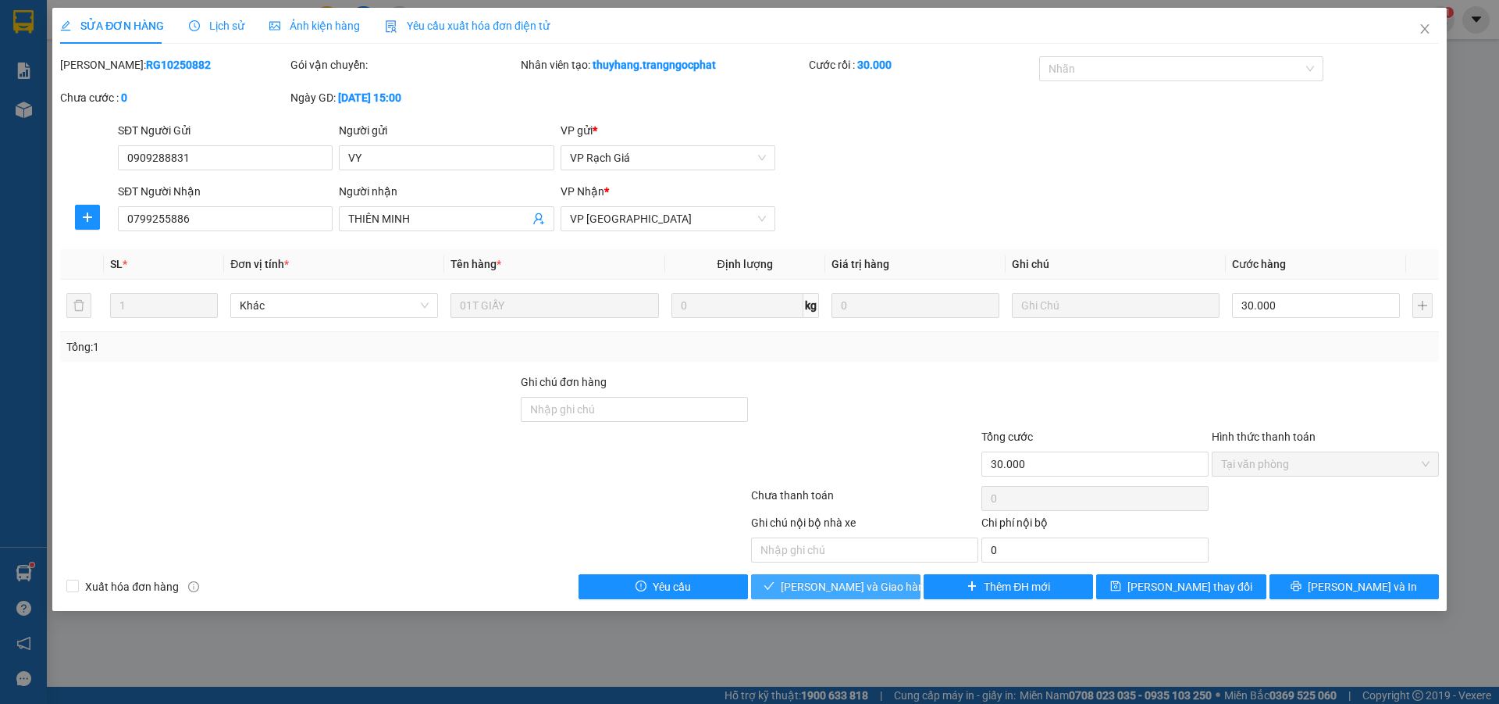
click at [868, 584] on span "[PERSON_NAME] và Giao hàng" at bounding box center [856, 586] width 150 height 17
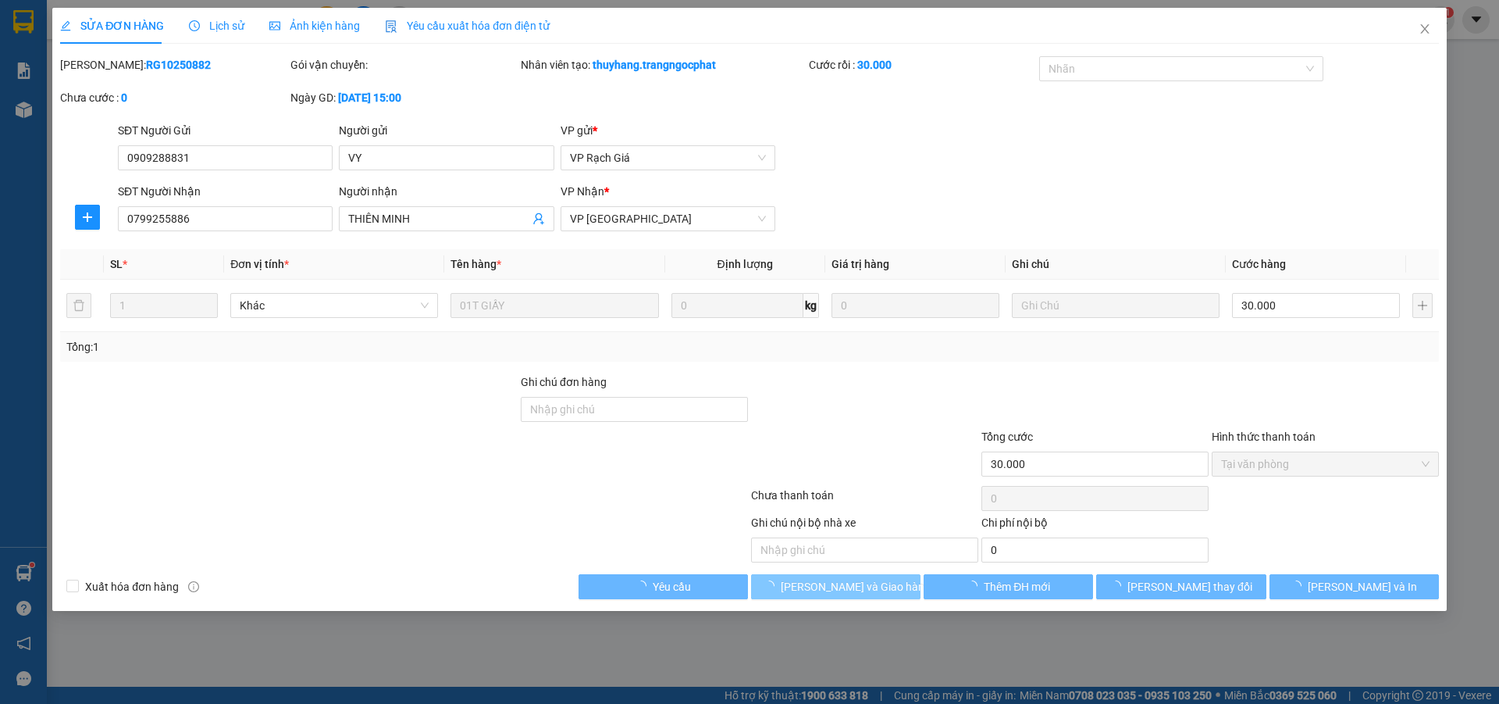
click at [868, 584] on span "[PERSON_NAME] và Giao hàng" at bounding box center [856, 586] width 150 height 17
